Goal: Answer question/provide support: Share knowledge or assist other users

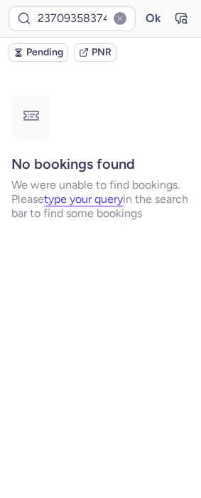
type input "CPKLEZ"
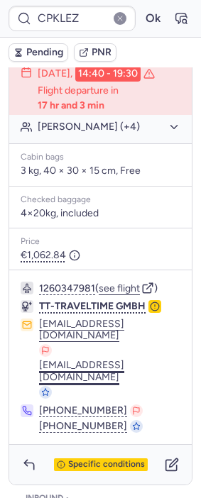
scroll to position [472, 0]
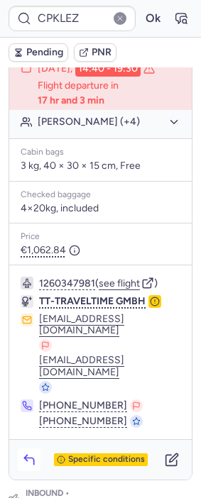
click at [30, 452] on icon "button" at bounding box center [29, 459] width 14 height 14
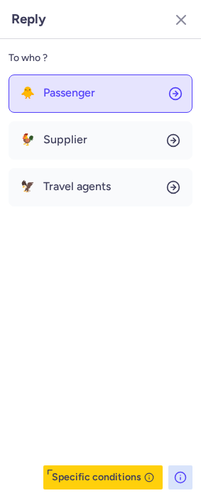
click at [95, 91] on span "Passenger" at bounding box center [69, 92] width 52 height 13
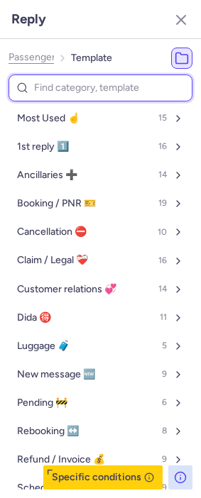
click at [62, 84] on input at bounding box center [101, 88] width 184 height 28
type input "refu"
select select "en"
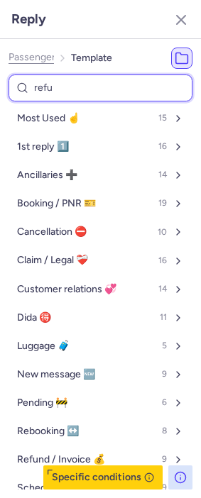
select select "en"
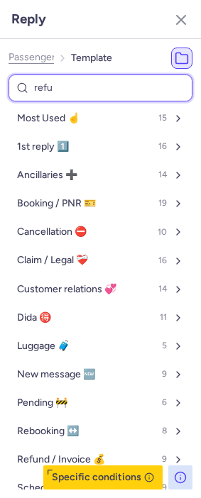
select select "en"
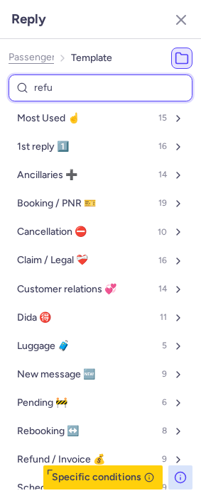
select select "en"
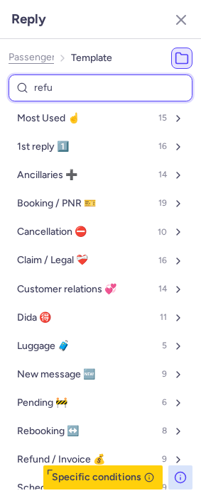
select select "en"
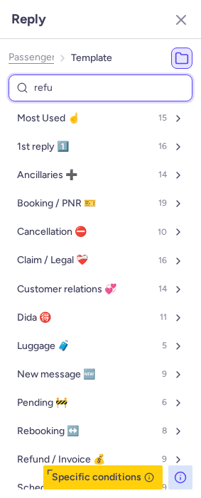
select select "en"
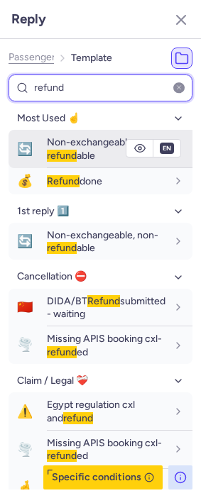
type input "refund"
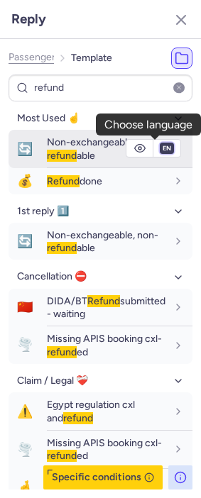
click at [160, 149] on select "fr en de nl pt es it ru" at bounding box center [166, 148] width 13 height 11
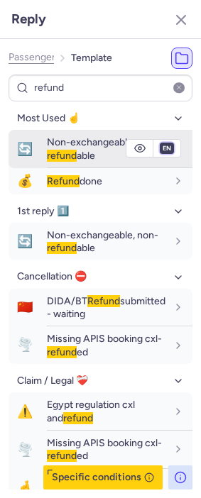
select select "fr"
click at [160, 143] on select "fr en de nl pt es it ru" at bounding box center [166, 148] width 13 height 11
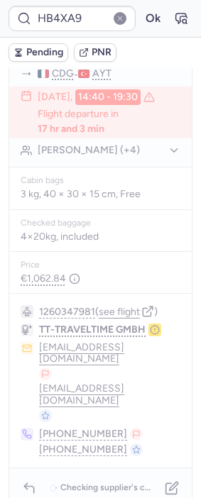
scroll to position [0, 0]
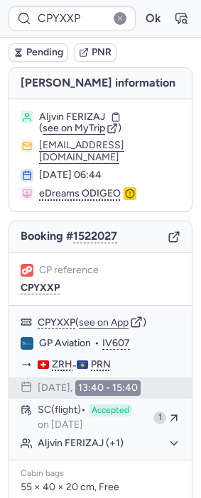
type input "CP92E6"
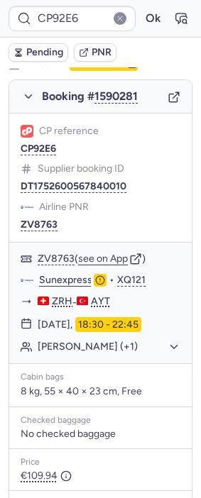
scroll to position [866, 0]
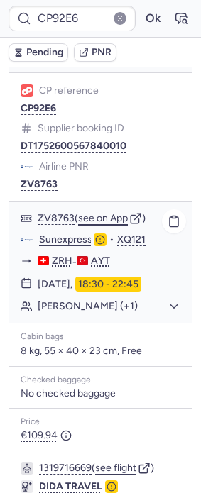
click at [102, 213] on button "see on App" at bounding box center [103, 218] width 50 height 11
click at [169, 26] on button "button" at bounding box center [180, 18] width 23 height 23
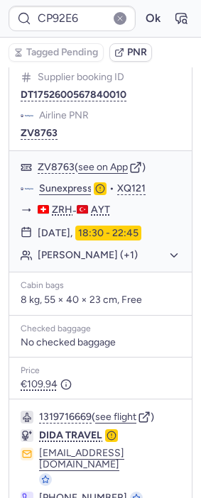
scroll to position [921, 0]
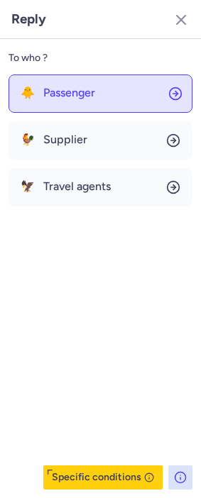
click at [101, 91] on button "🐥 Passenger" at bounding box center [101, 93] width 184 height 38
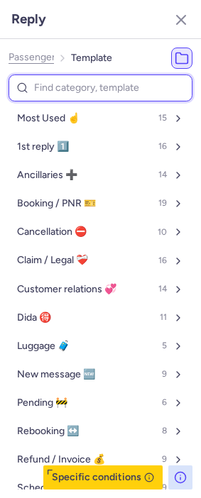
click at [79, 82] on input at bounding box center [101, 88] width 184 height 28
type input "re"
select select "en"
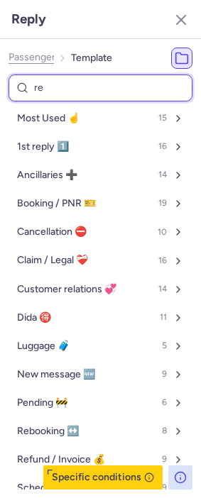
select select "en"
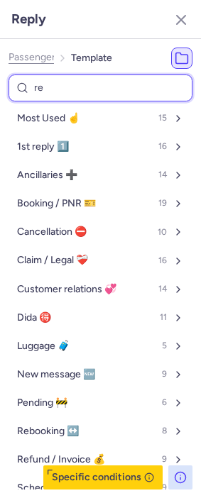
select select "en"
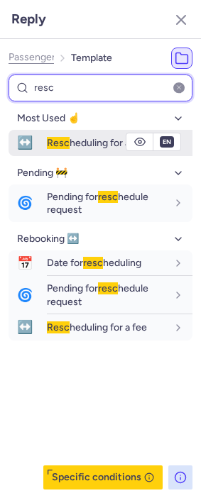
type input "resc"
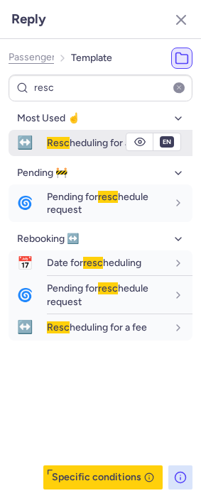
click at [50, 140] on span "Resc" at bounding box center [58, 143] width 23 height 12
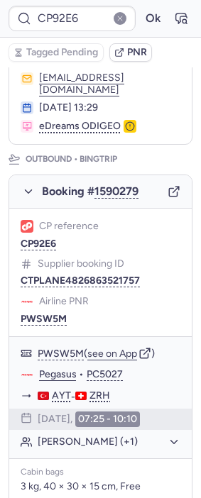
scroll to position [55, 0]
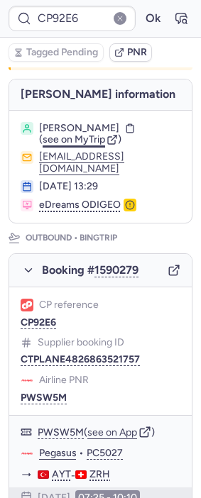
click at [86, 139] on span "see on MyTrip" at bounding box center [74, 139] width 62 height 12
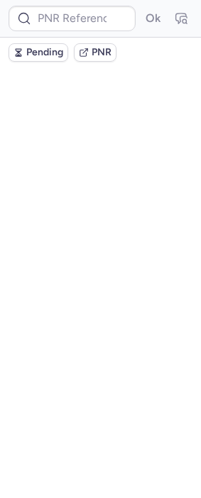
scroll to position [0, 0]
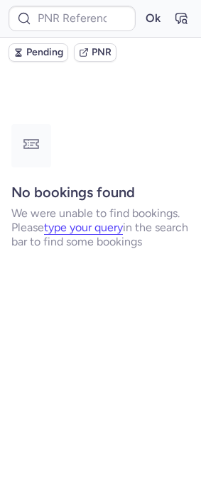
type input "CPLLAN"
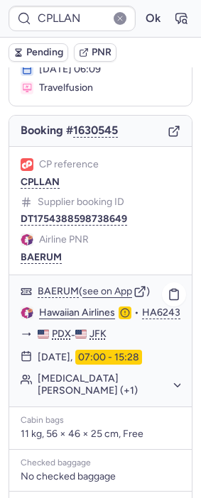
scroll to position [118, 0]
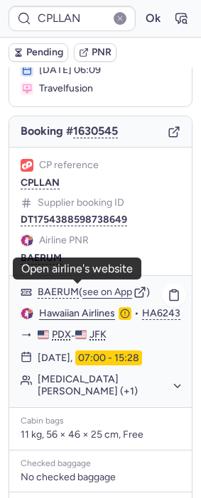
click at [82, 307] on link "Hawaiian Airlines" at bounding box center [77, 313] width 76 height 13
click at [146, 374] on button "Nikita Vijay DALVI (+1)" at bounding box center [109, 385] width 143 height 23
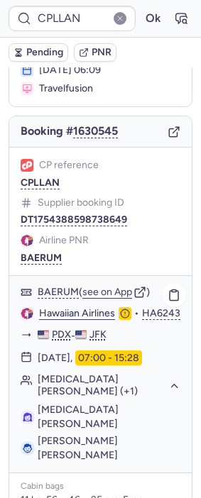
click at [99, 403] on span "Nikita Vijay DALVI" at bounding box center [78, 416] width 81 height 26
copy span "DALVI"
click at [174, 16] on icon "button" at bounding box center [181, 18] width 14 height 14
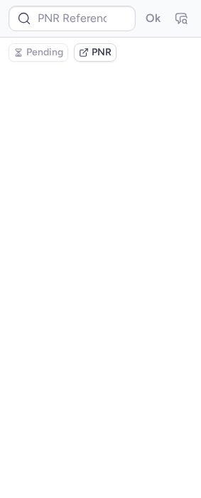
type input "CPLLAN"
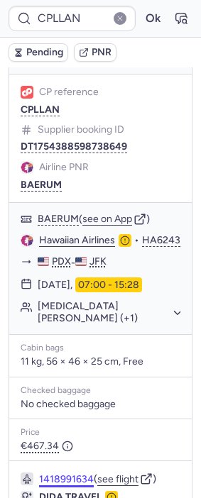
scroll to position [275, 0]
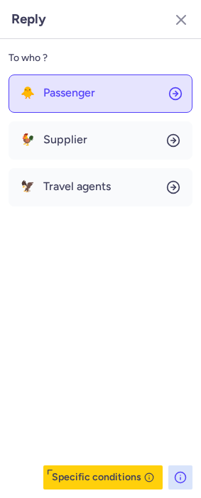
click at [78, 89] on span "Passenger" at bounding box center [69, 92] width 52 height 13
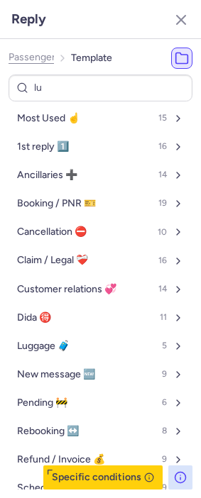
type input "lug"
select select "en"
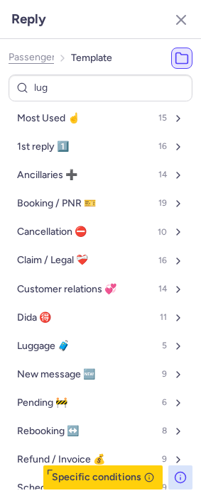
select select "en"
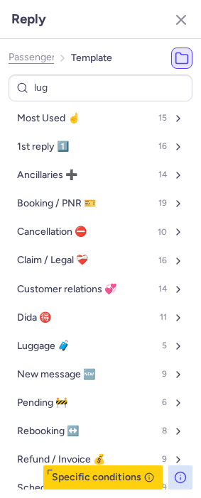
select select "en"
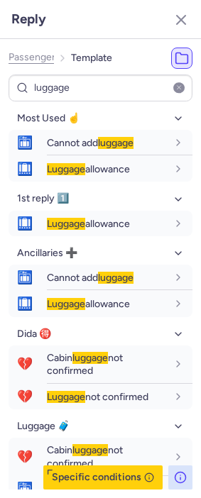
type input "luggage"
click at [28, 61] on span "Passenger" at bounding box center [32, 57] width 47 height 11
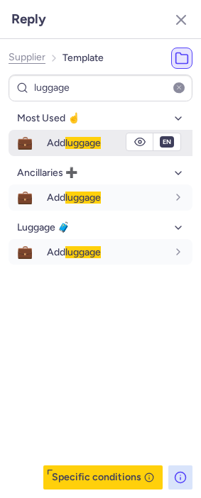
click at [97, 134] on div "Add luggage" at bounding box center [119, 142] width 145 height 24
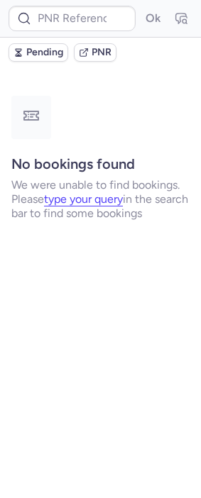
scroll to position [0, 0]
type input "CPEAXK"
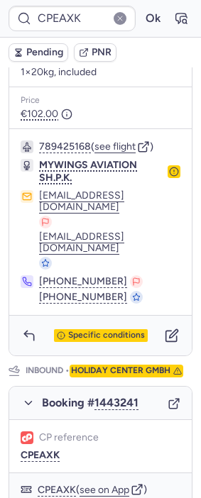
click at [74, 315] on div "Specific conditions" at bounding box center [100, 335] width 182 height 40
click at [74, 329] on div "Specific conditions" at bounding box center [101, 335] width 94 height 13
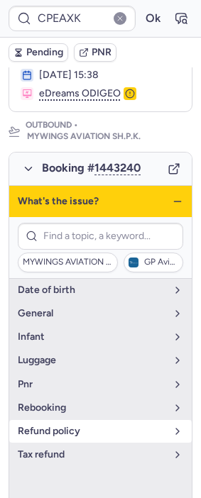
click at [77, 425] on span "refund policy" at bounding box center [92, 430] width 148 height 11
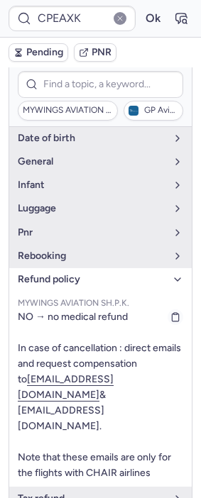
scroll to position [272, 0]
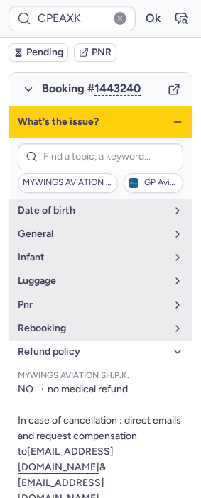
click at [172, 116] on icon "button" at bounding box center [177, 121] width 11 height 11
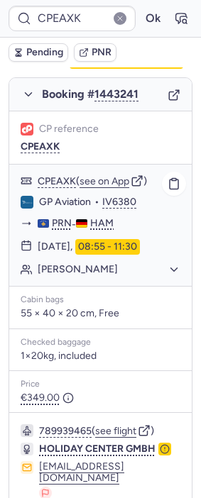
scroll to position [666, 0]
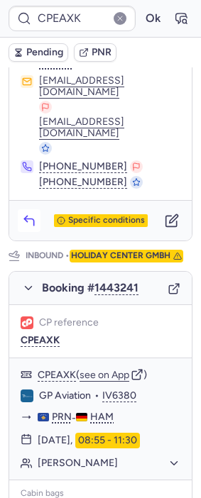
click at [28, 213] on icon "button" at bounding box center [29, 220] width 14 height 14
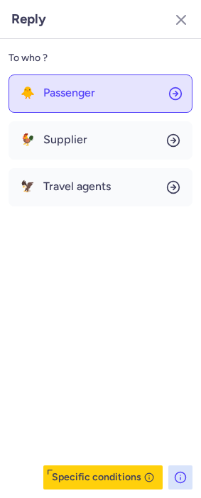
click at [89, 88] on span "Passenger" at bounding box center [69, 92] width 52 height 13
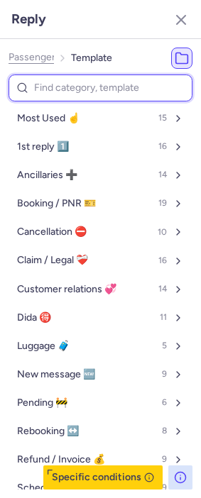
click at [77, 88] on input at bounding box center [101, 88] width 184 height 28
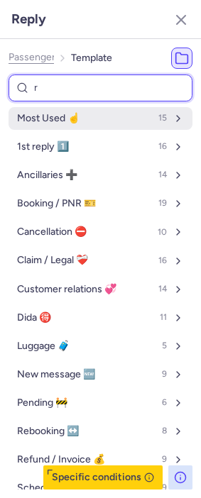
type input "re"
select select "en"
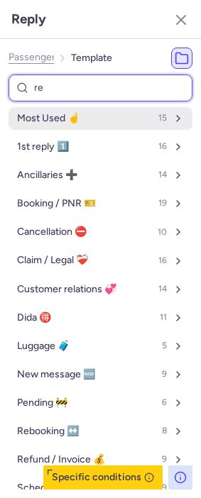
select select "en"
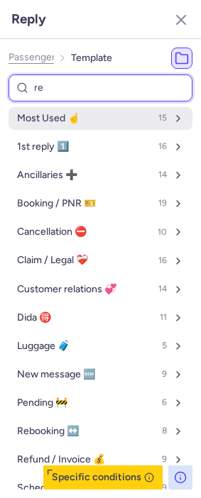
select select "en"
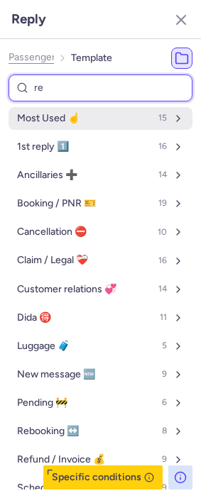
select select "en"
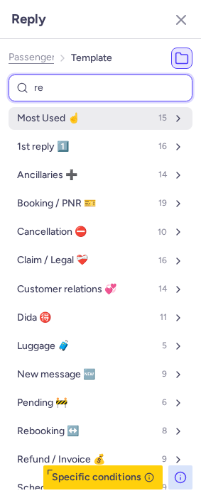
select select "en"
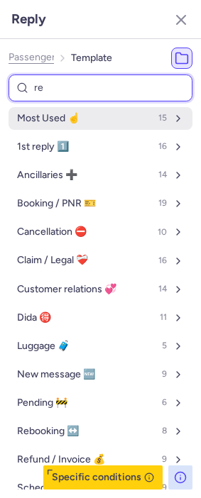
select select "en"
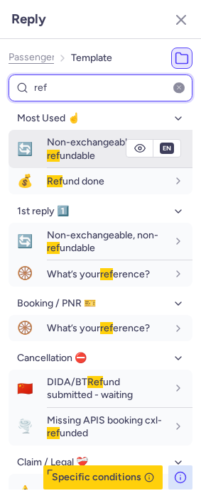
type input "ref"
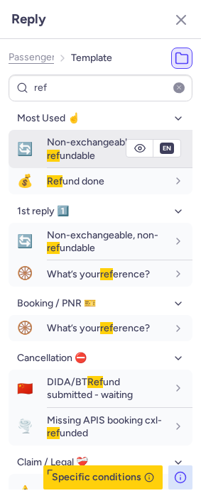
click at [62, 151] on span "Non-exchangeable, non- ref undable" at bounding box center [102, 148] width 111 height 25
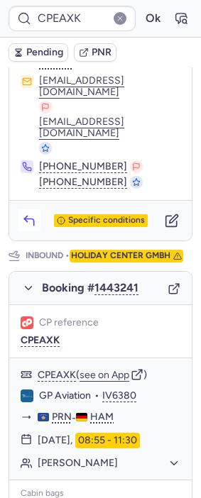
click at [28, 213] on icon "button" at bounding box center [29, 220] width 14 height 14
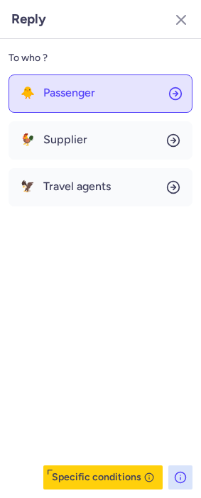
click at [74, 85] on button "🐥 Passenger" at bounding box center [101, 93] width 184 height 38
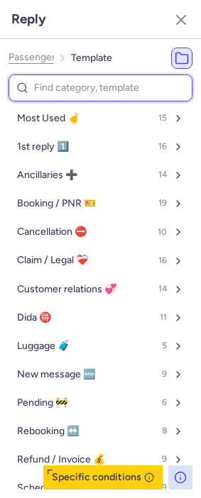
click at [63, 86] on input at bounding box center [101, 88] width 184 height 28
type input "re"
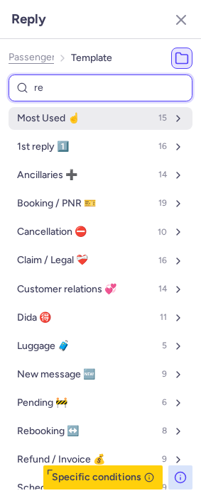
select select "en"
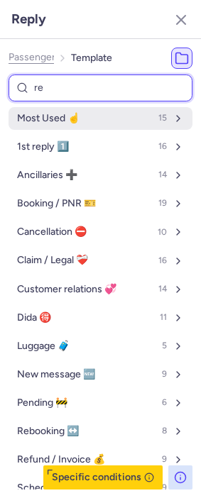
select select "en"
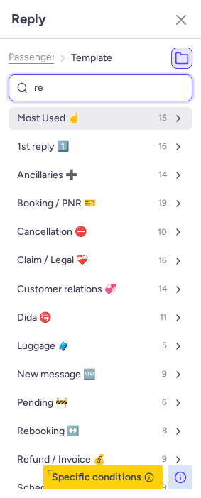
select select "en"
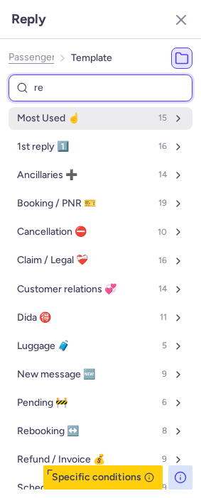
select select "en"
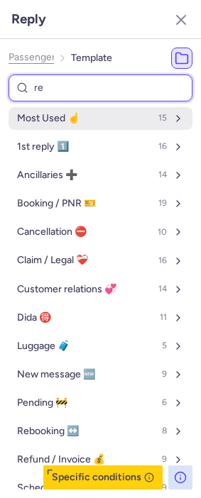
select select "en"
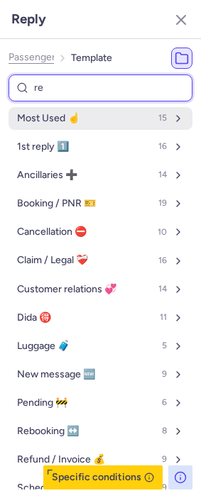
select select "en"
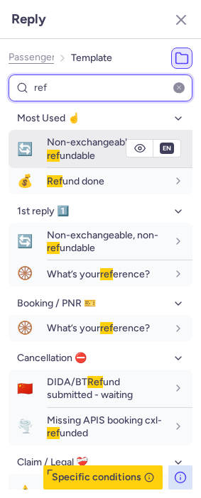
type input "ref"
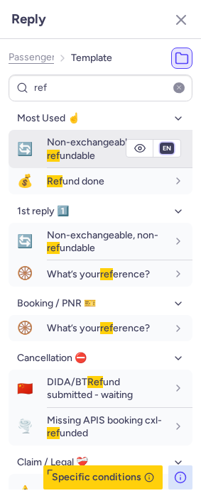
drag, startPoint x: 148, startPoint y: 146, endPoint x: 153, endPoint y: 153, distance: 8.7
click at [160, 146] on select "fr en de nl pt es it ru" at bounding box center [166, 148] width 13 height 11
select select "de"
click at [160, 143] on select "fr en de nl pt es it ru" at bounding box center [166, 148] width 13 height 11
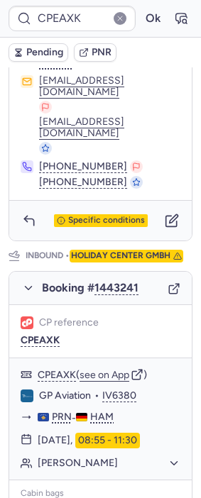
type input "CPZHOG"
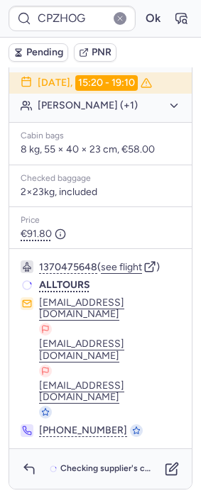
scroll to position [69, 0]
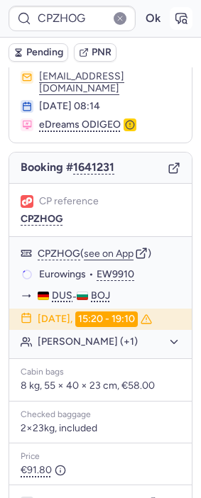
click at [174, 18] on icon "button" at bounding box center [181, 18] width 14 height 14
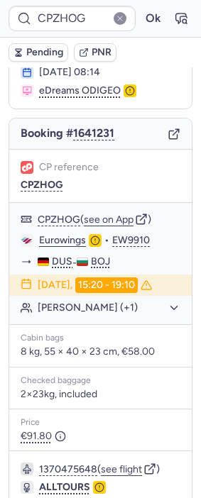
scroll to position [244, 0]
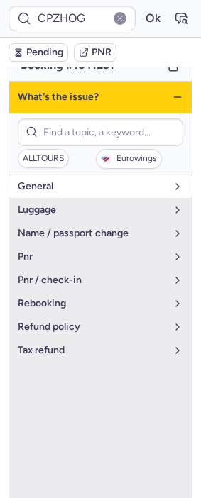
scroll to position [165, 0]
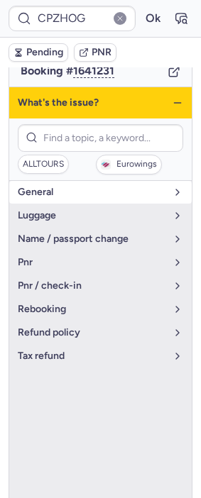
click at [76, 186] on button "general" at bounding box center [100, 192] width 182 height 23
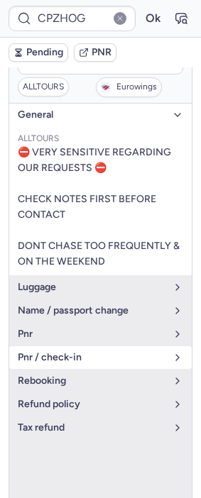
scroll to position [244, 0]
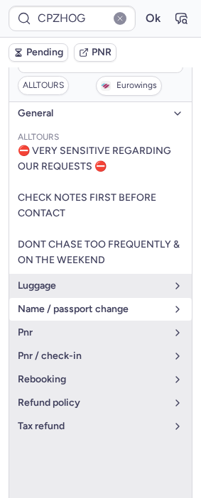
click at [99, 303] on span "name / passport change" at bounding box center [92, 308] width 148 height 11
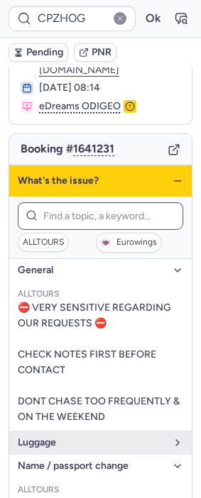
scroll to position [86, 0]
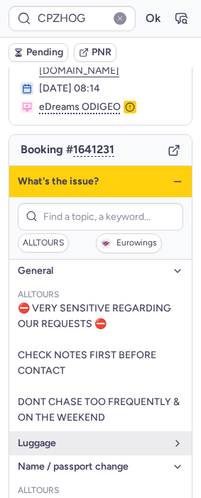
click at [174, 181] on line "button" at bounding box center [177, 181] width 6 height 0
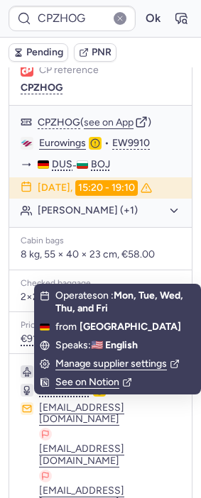
scroll to position [244, 0]
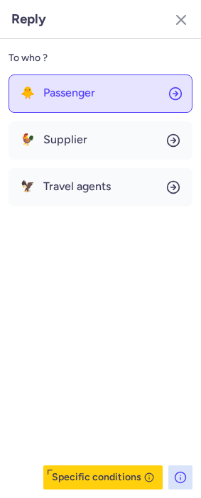
click at [103, 103] on button "🐥 Passenger" at bounding box center [101, 93] width 184 height 38
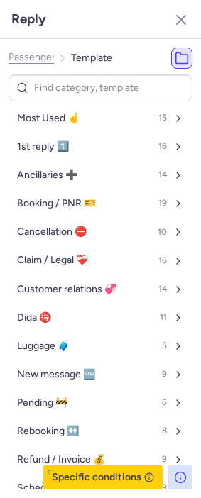
click at [77, 91] on input at bounding box center [101, 88] width 184 height 28
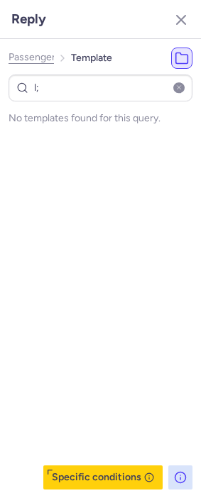
type input "l"
select select "en"
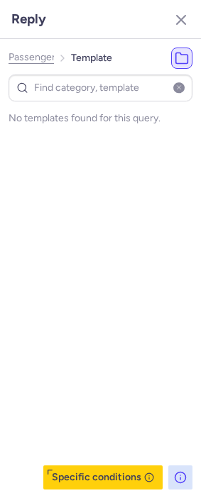
select select "en"
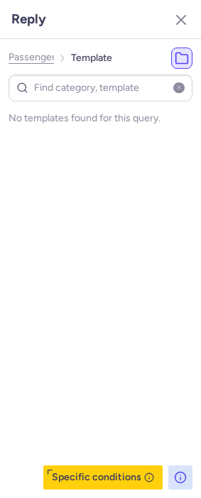
select select "en"
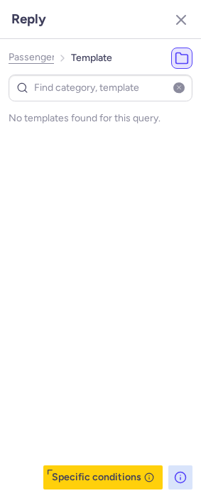
select select "en"
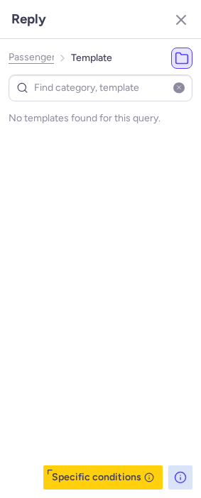
select select "en"
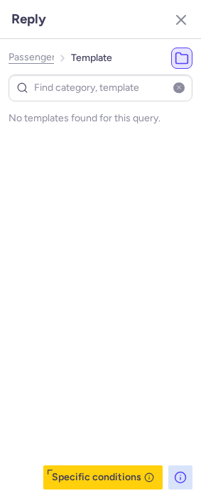
select select "en"
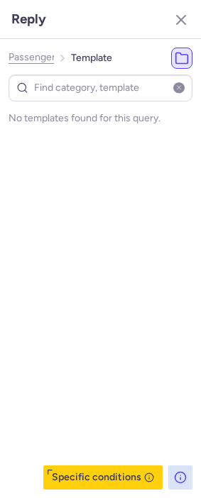
select select "en"
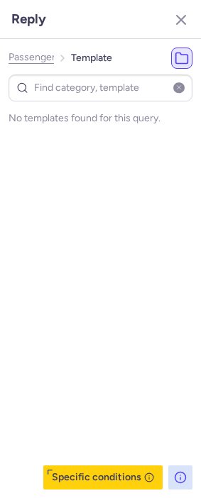
select select "en"
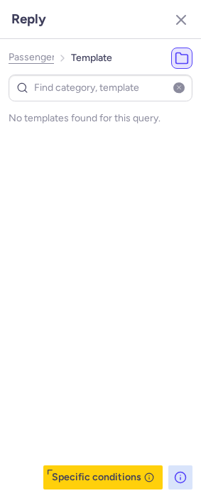
select select "en"
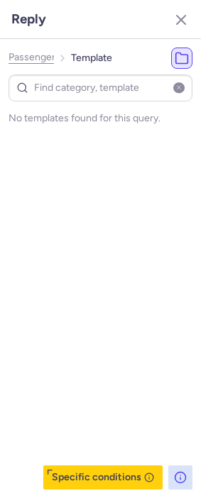
select select "en"
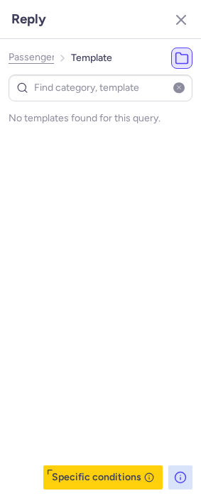
select select "en"
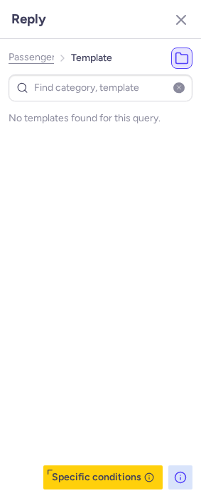
select select "en"
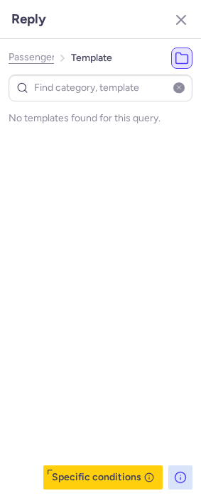
select select "en"
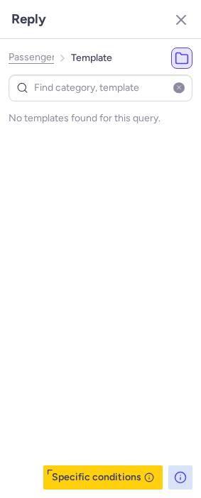
select select "en"
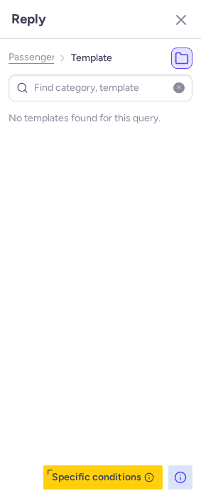
select select "en"
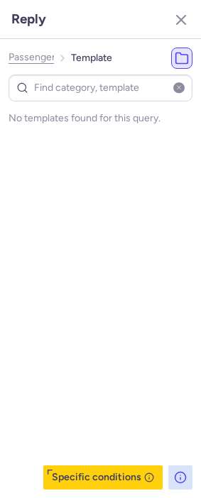
select select "en"
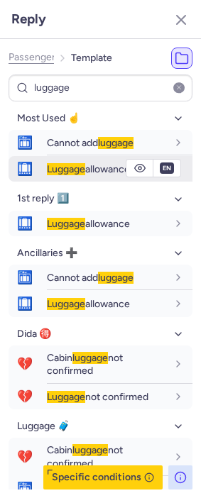
click at [68, 170] on span "Luggage" at bounding box center [66, 169] width 38 height 12
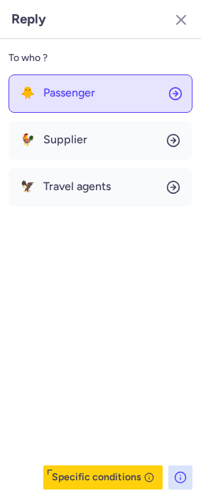
click at [116, 96] on button "🐥 Passenger" at bounding box center [101, 93] width 184 height 38
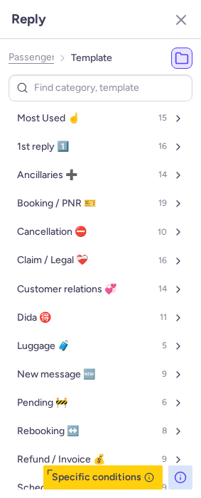
click at [50, 88] on input at bounding box center [101, 88] width 184 height 28
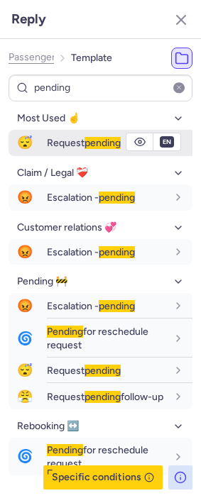
click at [46, 138] on button "😴 Request pending" at bounding box center [101, 143] width 184 height 26
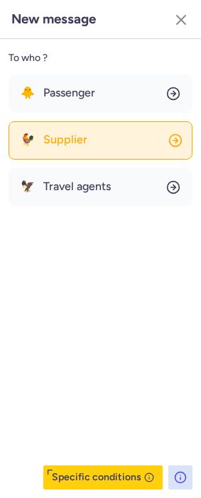
click at [103, 130] on button "🐓 Supplier" at bounding box center [101, 140] width 184 height 38
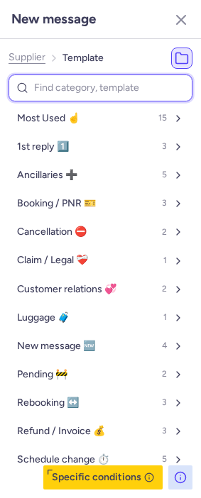
click at [78, 89] on input at bounding box center [101, 88] width 184 height 28
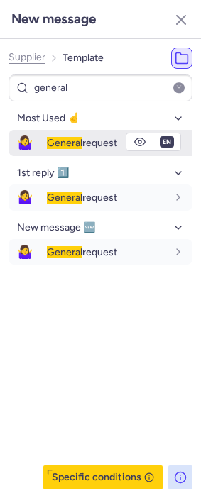
click at [57, 150] on div "General request" at bounding box center [119, 142] width 145 height 24
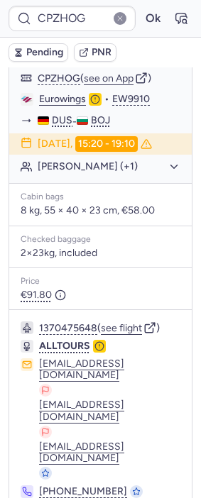
click at [30, 43] on button "Pending" at bounding box center [39, 52] width 60 height 18
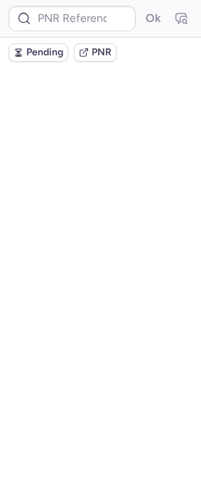
scroll to position [0, 0]
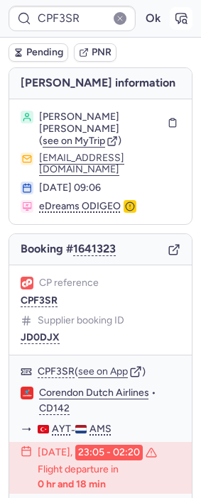
click at [174, 17] on icon "button" at bounding box center [181, 18] width 14 height 14
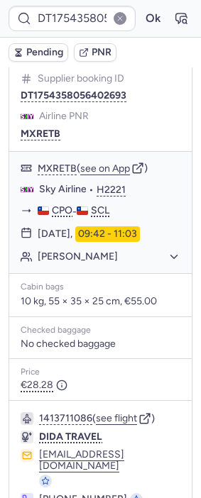
scroll to position [283, 0]
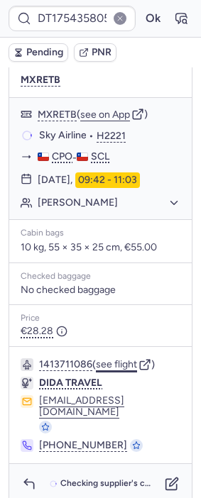
click at [118, 370] on button "see flight" at bounding box center [116, 364] width 41 height 11
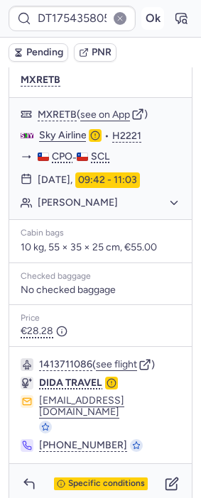
click at [142, 6] on form "DT1754358056402693 Ok" at bounding box center [101, 19] width 184 height 26
click at [141, 18] on button "Ok" at bounding box center [152, 18] width 23 height 23
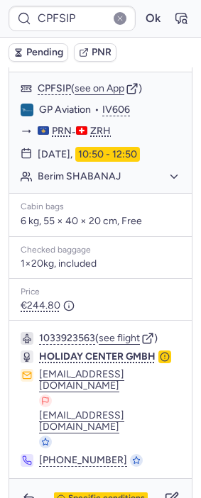
scroll to position [1002, 0]
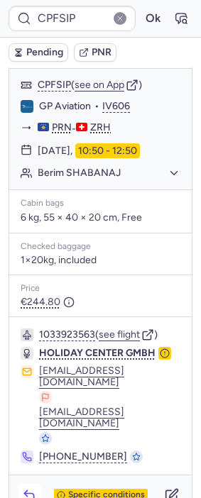
click at [30, 488] on icon "button" at bounding box center [29, 495] width 14 height 14
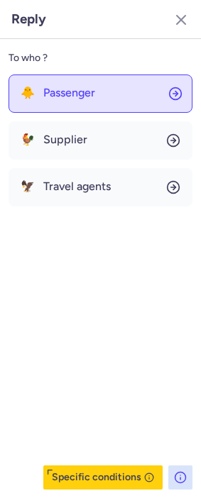
click at [93, 107] on button "🐥 Passenger" at bounding box center [101, 93] width 184 height 38
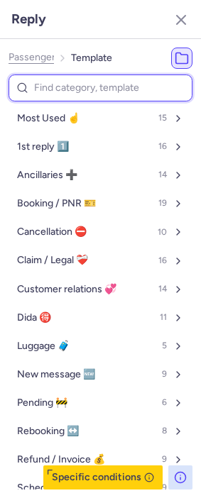
drag, startPoint x: 92, startPoint y: 98, endPoint x: 77, endPoint y: 82, distance: 21.6
click at [77, 82] on input at bounding box center [101, 88] width 184 height 28
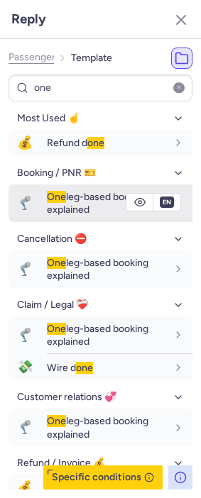
click at [69, 191] on span "One leg-based booking explained" at bounding box center [97, 203] width 101 height 25
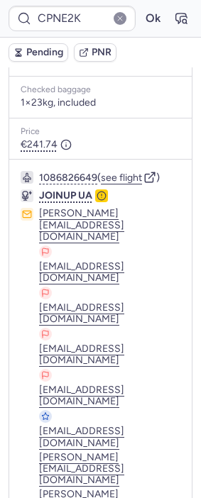
scroll to position [443, 0]
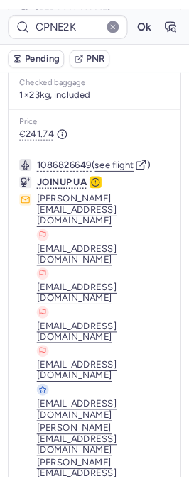
scroll to position [68, 0]
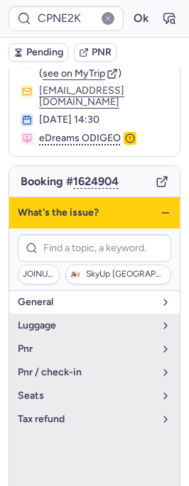
click at [82, 291] on button "general" at bounding box center [94, 302] width 170 height 23
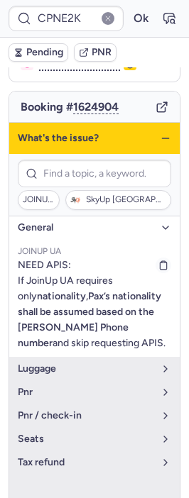
scroll to position [147, 0]
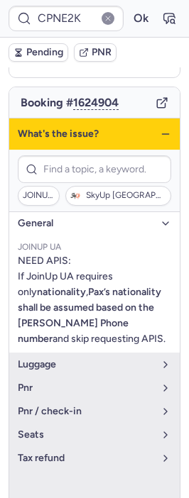
click at [160, 128] on icon "button" at bounding box center [165, 133] width 11 height 11
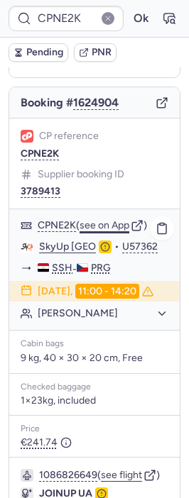
click at [113, 220] on button "see on App" at bounding box center [104, 225] width 50 height 11
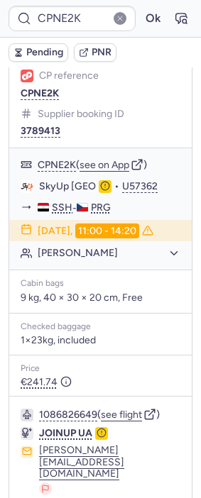
scroll to position [443, 0]
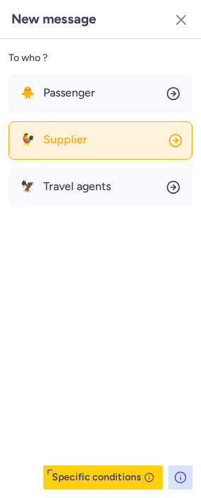
click at [95, 148] on button "🐓 Supplier" at bounding box center [101, 140] width 184 height 38
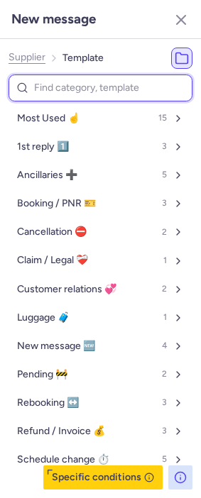
click at [82, 91] on input at bounding box center [101, 88] width 184 height 28
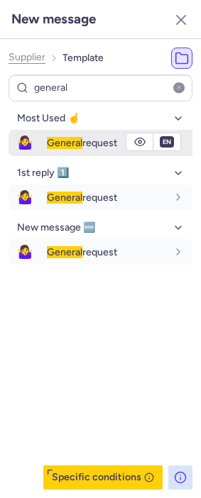
click at [55, 139] on span "General" at bounding box center [64, 143] width 35 height 12
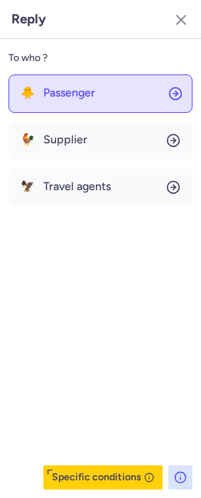
click at [84, 103] on button "🐥 Passenger" at bounding box center [101, 93] width 184 height 38
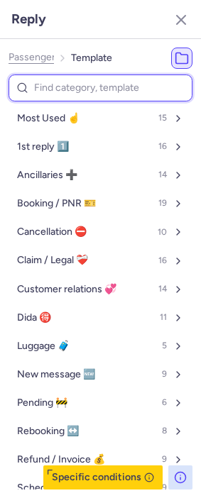
click at [72, 86] on input at bounding box center [101, 88] width 184 height 28
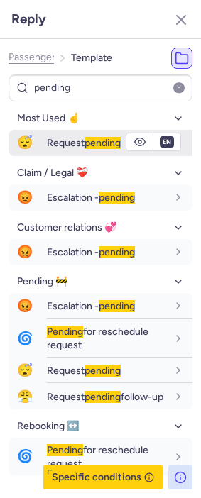
click at [74, 145] on span "Request pending" at bounding box center [84, 143] width 74 height 12
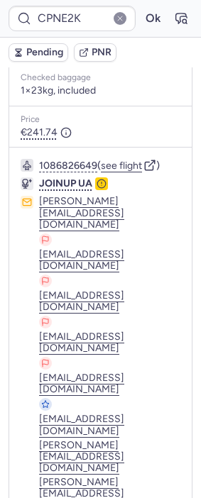
click at [34, 46] on button "Pending" at bounding box center [39, 52] width 60 height 18
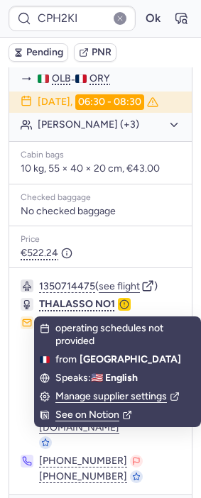
scroll to position [289, 0]
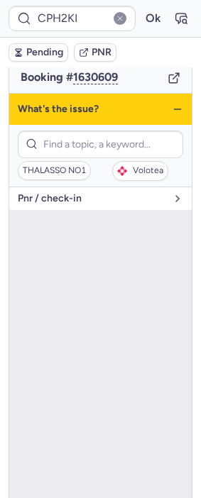
scroll to position [130, 0]
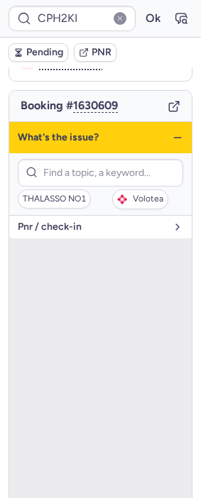
click at [102, 221] on span "pnr / check-in" at bounding box center [92, 226] width 148 height 11
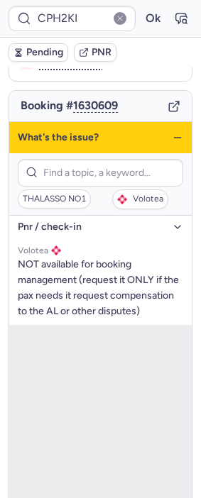
click at [172, 132] on icon "button" at bounding box center [177, 137] width 11 height 11
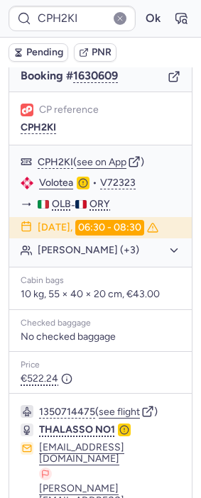
scroll to position [289, 0]
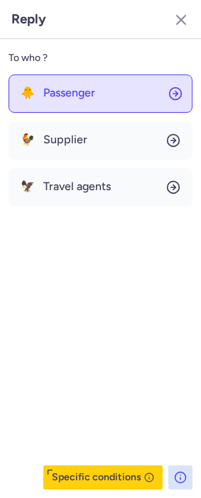
click at [106, 88] on button "🐥 Passenger" at bounding box center [101, 93] width 184 height 38
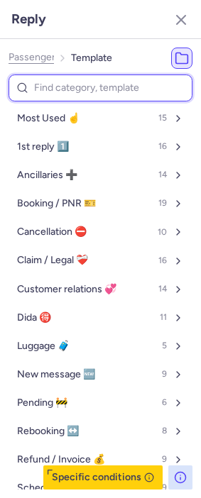
click at [98, 86] on input at bounding box center [101, 88] width 184 height 28
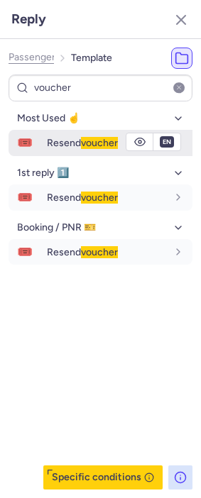
click at [66, 143] on span "Resend voucher" at bounding box center [82, 143] width 71 height 12
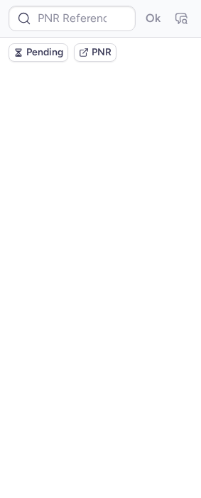
scroll to position [0, 0]
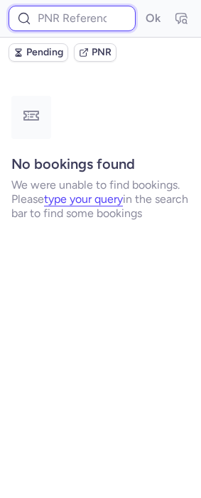
click at [49, 16] on input at bounding box center [72, 19] width 127 height 26
paste input "1954989955960950784"
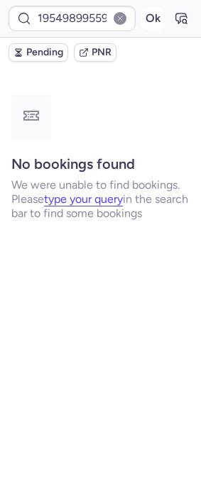
click at [152, 20] on button "Ok" at bounding box center [152, 18] width 23 height 23
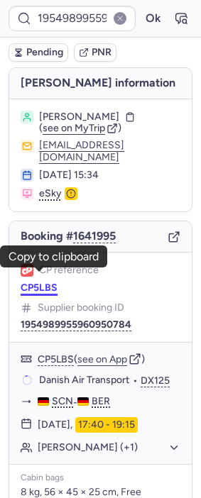
click at [40, 282] on button "CP5LBS" at bounding box center [39, 287] width 37 height 11
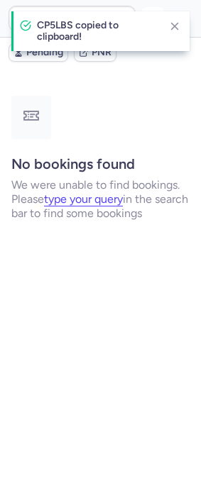
click at [179, 26] on icon "button" at bounding box center [174, 26] width 13 height 13
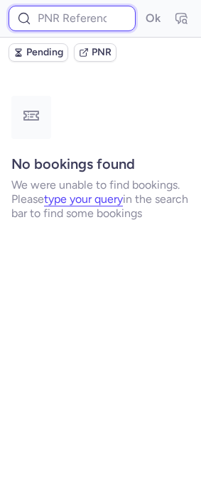
click at [68, 27] on input at bounding box center [72, 19] width 127 height 26
paste input "1954989993277706240"
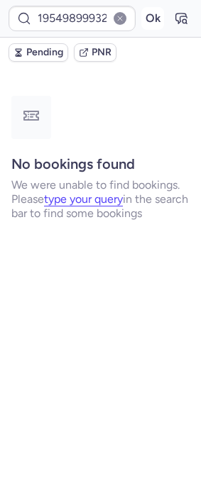
click at [145, 18] on button "Ok" at bounding box center [152, 18] width 23 height 23
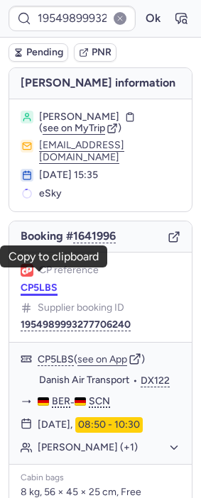
click at [45, 282] on button "CP5LBS" at bounding box center [39, 287] width 37 height 11
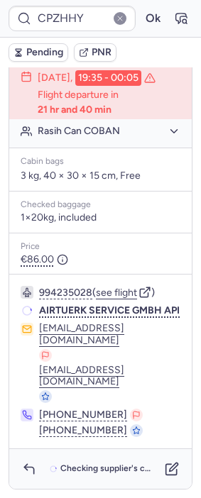
scroll to position [66, 0]
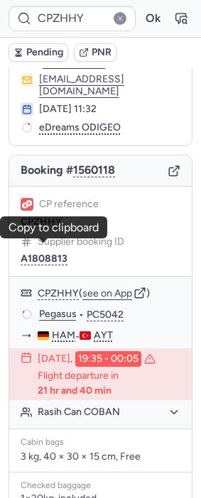
click at [45, 253] on button "A1808813" at bounding box center [44, 258] width 47 height 11
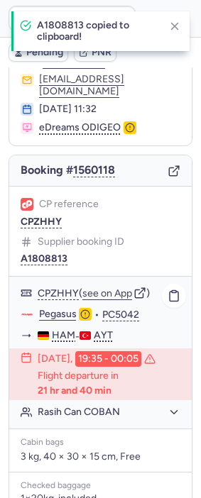
click at [55, 308] on link "Pegasus" at bounding box center [58, 314] width 38 height 13
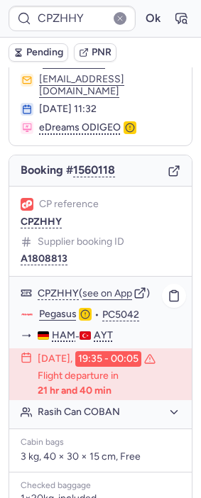
click at [119, 414] on button "Rasih Can COBAN" at bounding box center [109, 412] width 143 height 13
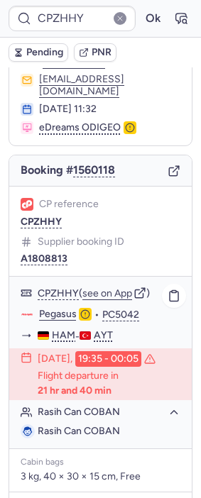
click at [99, 432] on span "Rasih Can COBAN" at bounding box center [79, 431] width 82 height 12
copy span "COBAN"
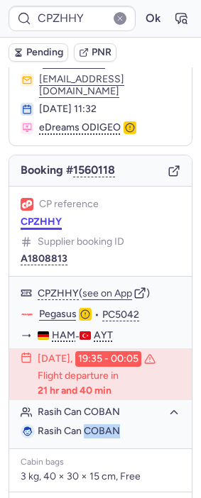
click at [49, 216] on button "CPZHHY" at bounding box center [41, 221] width 41 height 11
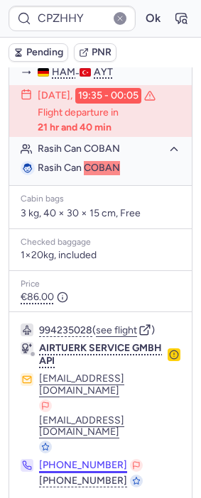
scroll to position [330, 0]
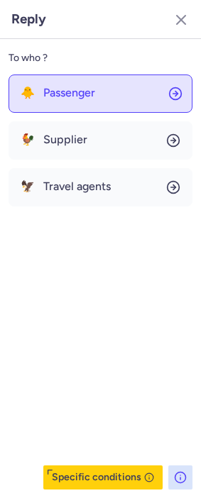
click at [103, 101] on button "🐥 Passenger" at bounding box center [101, 93] width 184 height 38
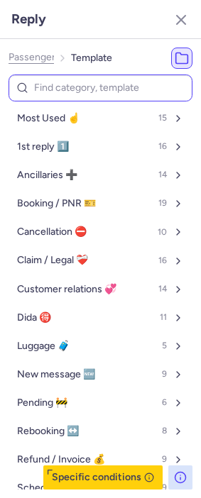
click at [82, 87] on input at bounding box center [101, 88] width 184 height 28
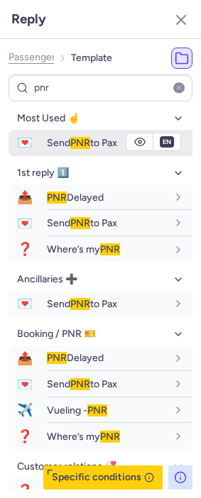
click at [69, 143] on span "Send PNR to Pax" at bounding box center [82, 143] width 70 height 12
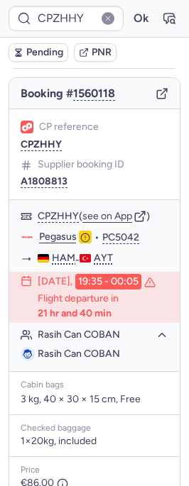
scroll to position [94, 0]
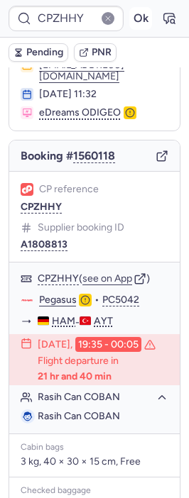
click at [129, 13] on button "Ok" at bounding box center [140, 18] width 23 height 23
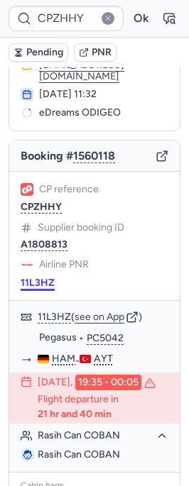
click at [44, 277] on button "11L3HZ" at bounding box center [38, 282] width 34 height 11
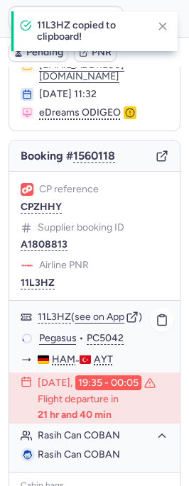
click at [56, 332] on link "Pegasus" at bounding box center [58, 338] width 38 height 13
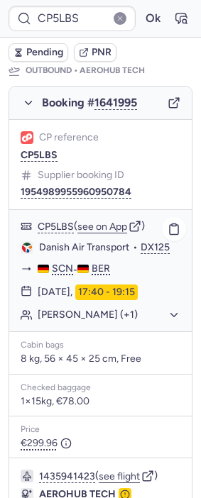
scroll to position [236, 0]
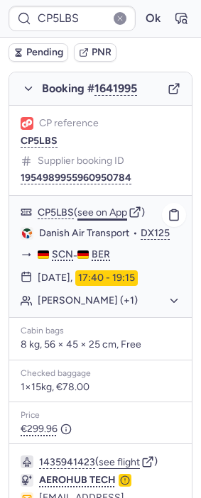
click at [101, 218] on button "see on App" at bounding box center [102, 212] width 50 height 11
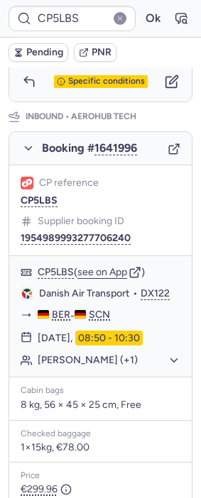
scroll to position [775, 0]
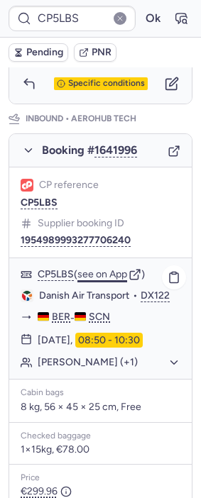
click at [104, 269] on button "see on App" at bounding box center [102, 274] width 50 height 11
click at [141, 16] on button "Ok" at bounding box center [152, 18] width 23 height 23
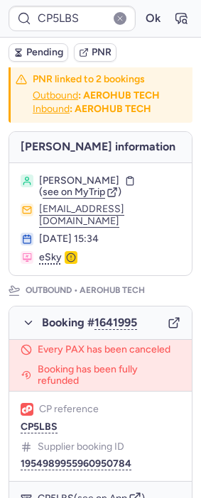
scroll to position [0, 0]
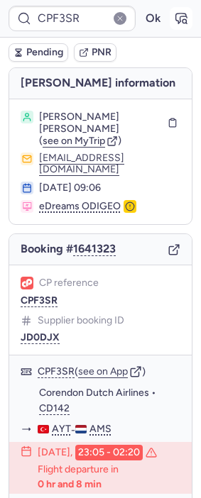
click at [176, 16] on icon "button" at bounding box center [181, 18] width 11 height 10
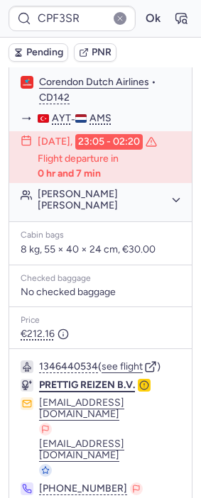
scroll to position [313, 0]
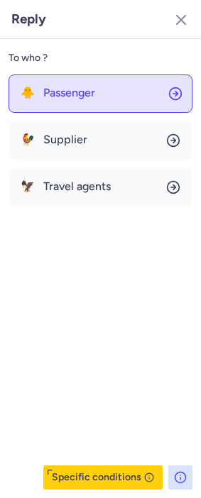
click at [92, 86] on span "Passenger" at bounding box center [69, 92] width 52 height 13
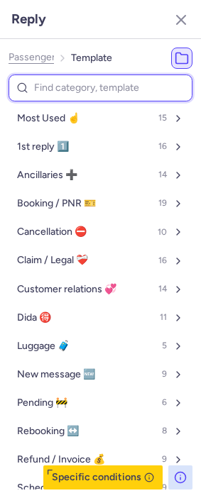
click at [84, 79] on input at bounding box center [101, 88] width 184 height 28
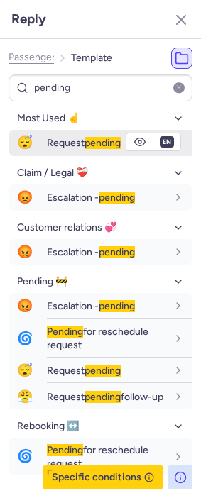
click at [50, 140] on span "Request pending" at bounding box center [84, 143] width 74 height 12
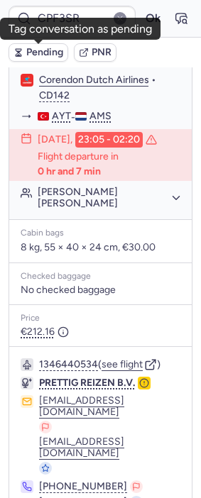
click at [38, 54] on span "Pending" at bounding box center [44, 52] width 37 height 11
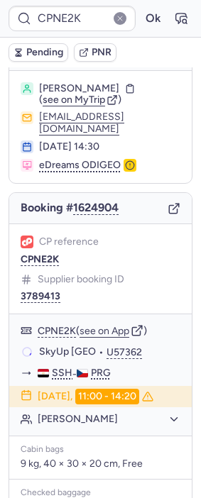
scroll to position [79, 0]
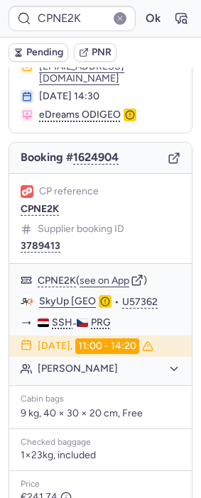
click at [38, 53] on span "Pending" at bounding box center [44, 52] width 37 height 11
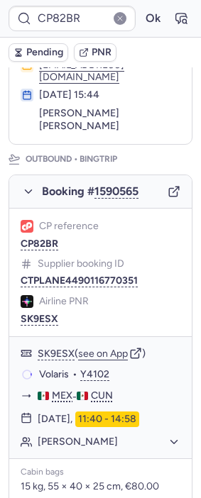
scroll to position [145, 0]
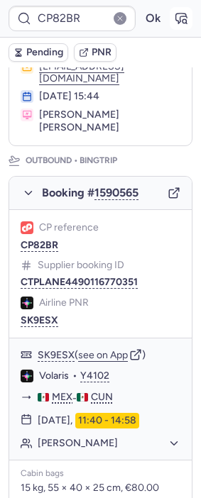
click at [174, 14] on icon "button" at bounding box center [181, 18] width 14 height 14
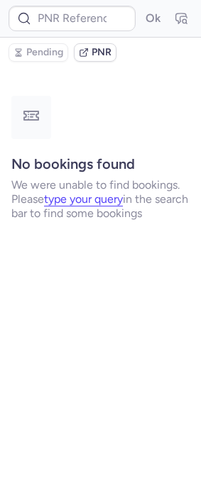
scroll to position [0, 0]
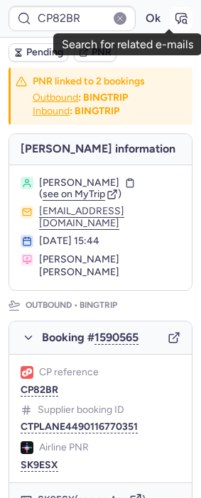
click at [174, 18] on icon "button" at bounding box center [181, 18] width 14 height 14
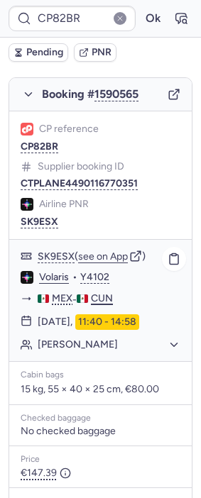
scroll to position [315, 0]
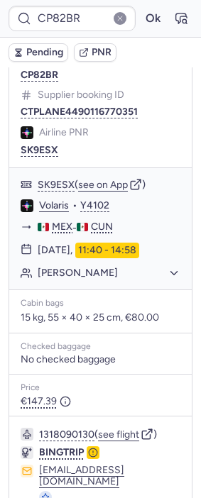
click at [47, 55] on span "Pending" at bounding box center [44, 52] width 37 height 11
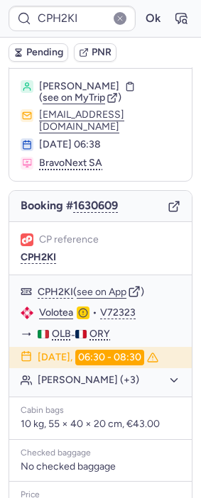
scroll to position [0, 0]
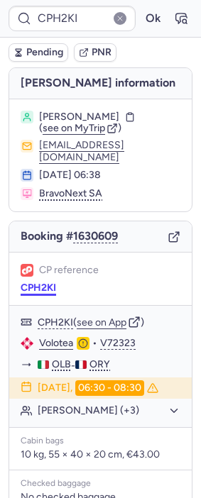
click at [38, 282] on button "CPH2KI" at bounding box center [38, 287] width 35 height 11
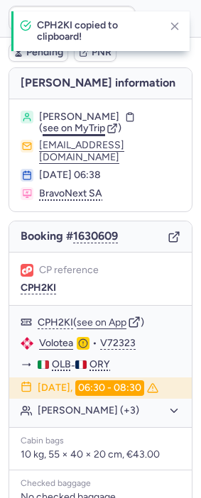
click at [81, 128] on span "see on MyTrip" at bounding box center [74, 128] width 62 height 12
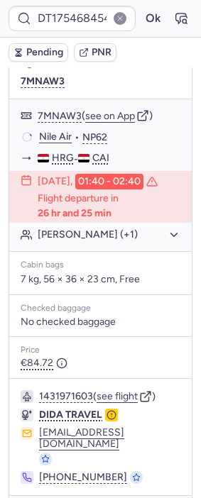
scroll to position [305, 0]
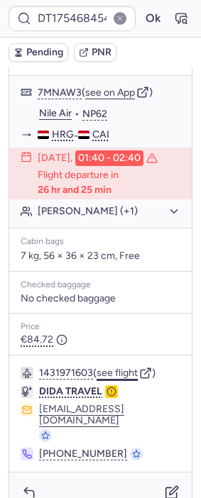
click at [125, 371] on button "see flight" at bounding box center [116, 372] width 41 height 11
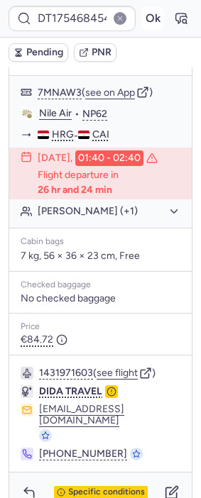
click at [146, 16] on button "Ok" at bounding box center [152, 18] width 23 height 23
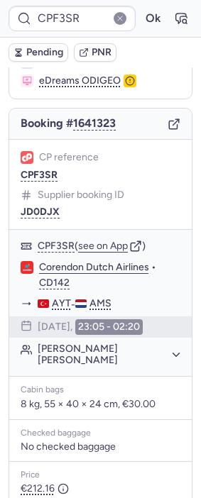
scroll to position [111, 0]
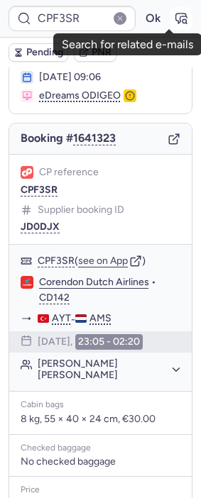
click at [176, 21] on icon "button" at bounding box center [181, 18] width 11 height 10
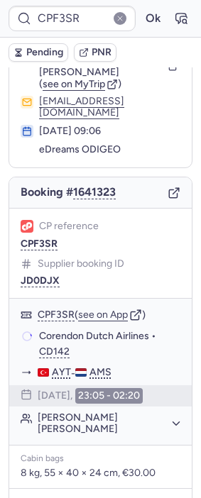
scroll to position [55, 0]
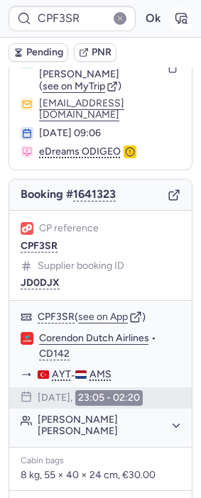
click at [169, 7] on button "button" at bounding box center [180, 18] width 23 height 23
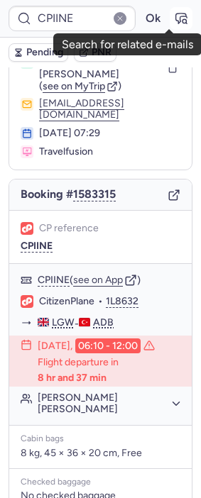
click at [174, 18] on icon "button" at bounding box center [181, 18] width 14 height 14
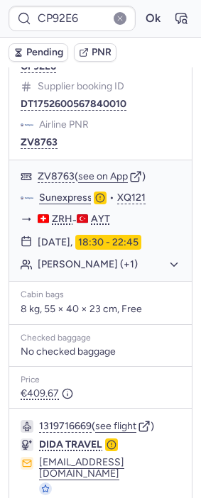
scroll to position [921, 0]
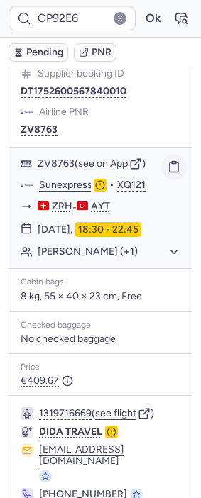
click at [172, 161] on rect "button" at bounding box center [174, 162] width 4 height 2
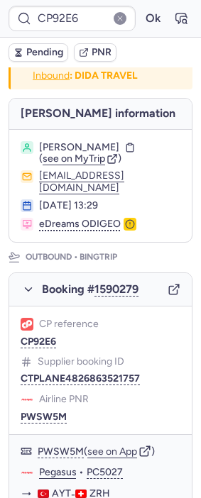
scroll to position [0, 0]
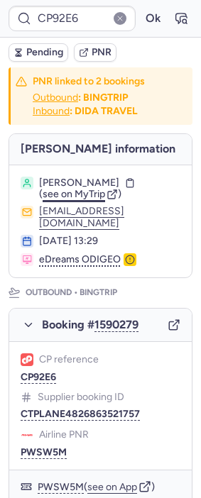
click at [84, 192] on span "see on MyTrip" at bounding box center [74, 194] width 62 height 12
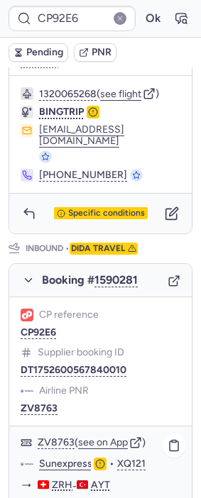
scroll to position [921, 0]
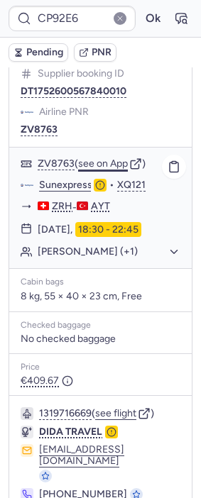
click at [118, 158] on button "see on App" at bounding box center [103, 163] width 50 height 11
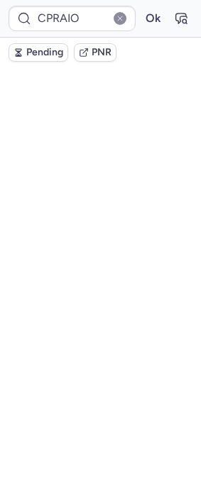
scroll to position [0, 0]
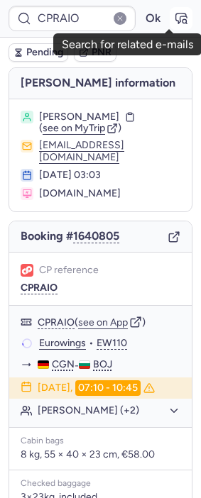
click at [174, 21] on icon "button" at bounding box center [181, 18] width 14 height 14
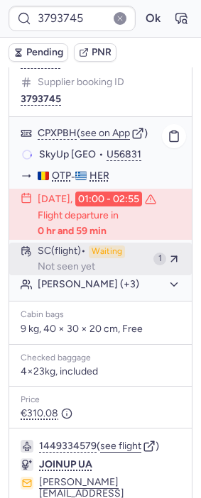
scroll to position [393, 0]
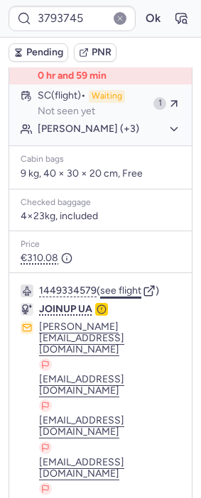
click at [130, 286] on button "see flight" at bounding box center [120, 290] width 41 height 11
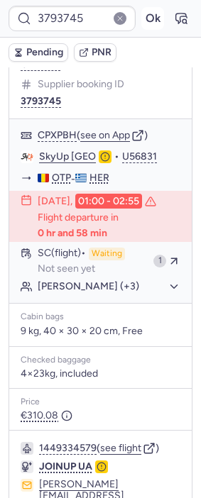
click at [141, 18] on button "Ok" at bounding box center [152, 18] width 23 height 23
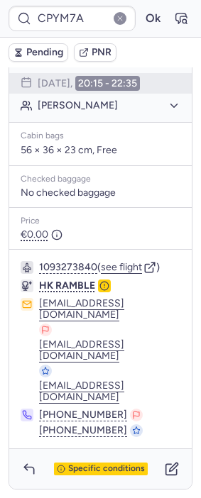
scroll to position [396, 0]
click at [50, 54] on span "Pending" at bounding box center [44, 52] width 37 height 11
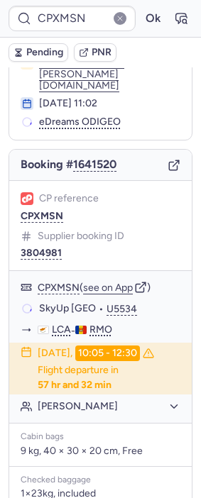
scroll to position [80, 0]
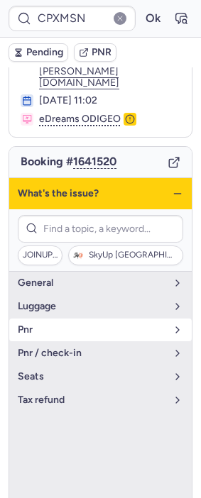
click at [95, 325] on span "pnr" at bounding box center [92, 329] width 148 height 11
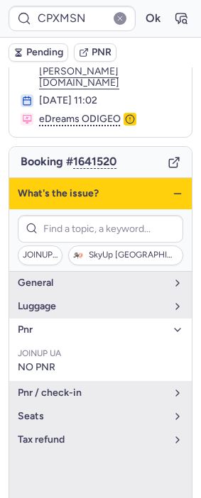
click at [172, 188] on icon "button" at bounding box center [177, 193] width 11 height 11
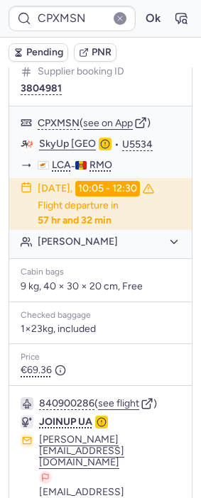
scroll to position [492, 0]
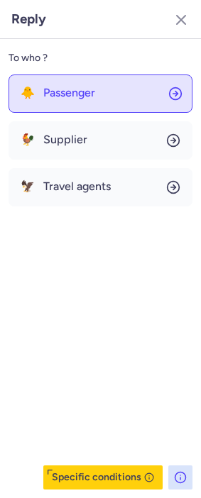
click at [102, 86] on button "🐥 Passenger" at bounding box center [101, 93] width 184 height 38
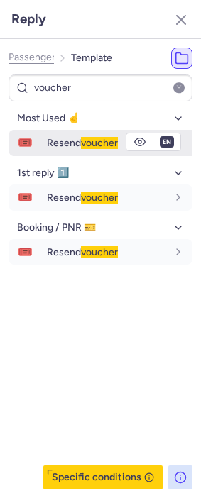
click at [77, 138] on span "Resend voucher" at bounding box center [82, 143] width 71 height 12
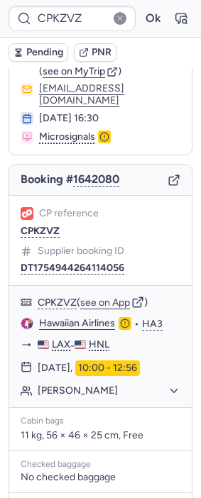
scroll to position [252, 0]
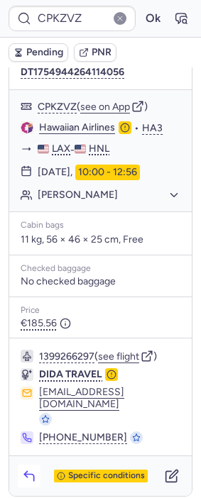
click at [27, 474] on icon "button" at bounding box center [28, 477] width 9 height 6
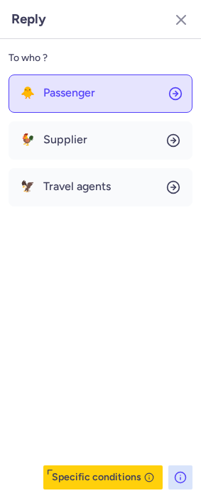
click at [84, 85] on button "🐥 Passenger" at bounding box center [101, 93] width 184 height 38
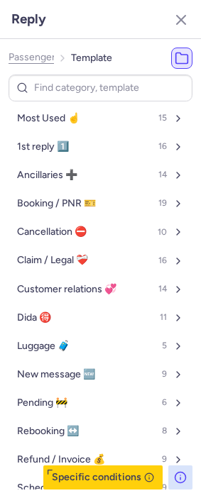
click at [71, 84] on input at bounding box center [101, 88] width 184 height 28
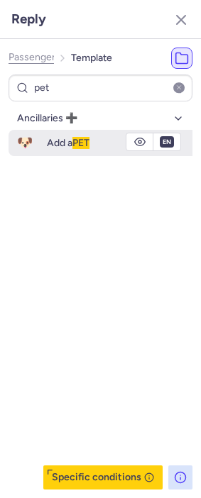
click at [36, 143] on span "🐶" at bounding box center [25, 143] width 33 height 26
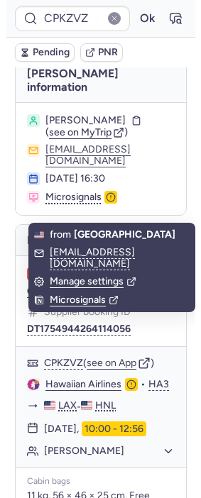
scroll to position [0, 0]
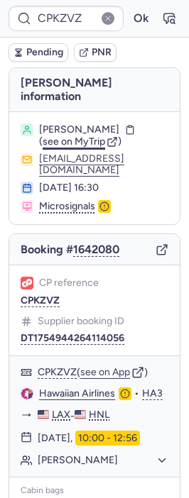
click at [76, 140] on span "see on MyTrip" at bounding box center [74, 141] width 62 height 12
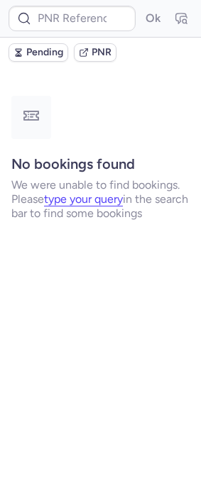
type input "CPZHOG"
type input "CPNE2K"
